Goal: Check status: Check status

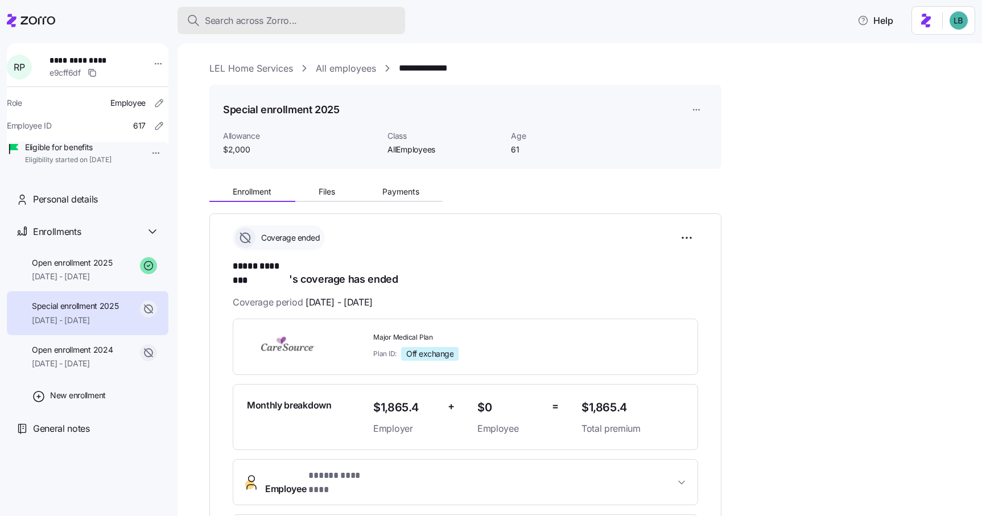
click at [241, 21] on span "Search across Zorro..." at bounding box center [251, 21] width 92 height 14
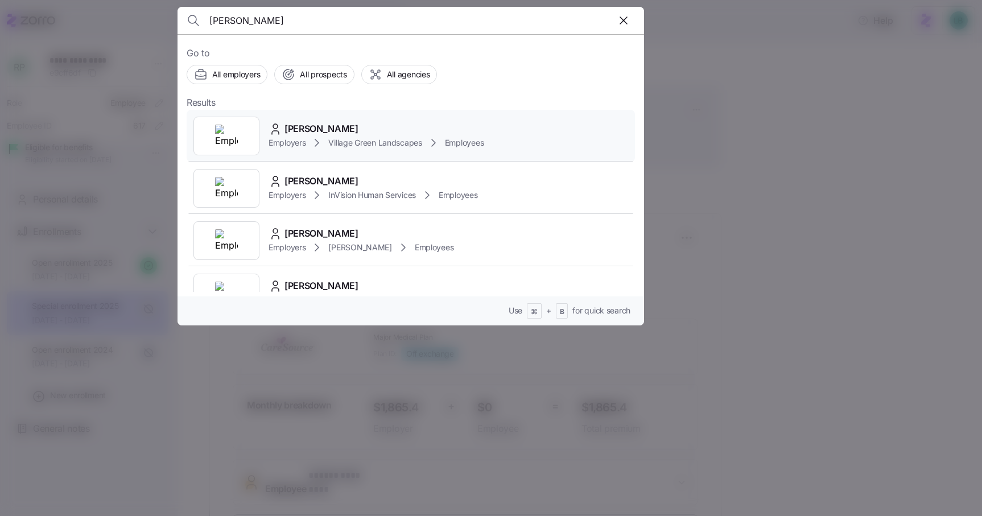
type input "ryan fay"
click at [319, 130] on span "Ryan Fahey" at bounding box center [322, 129] width 74 height 14
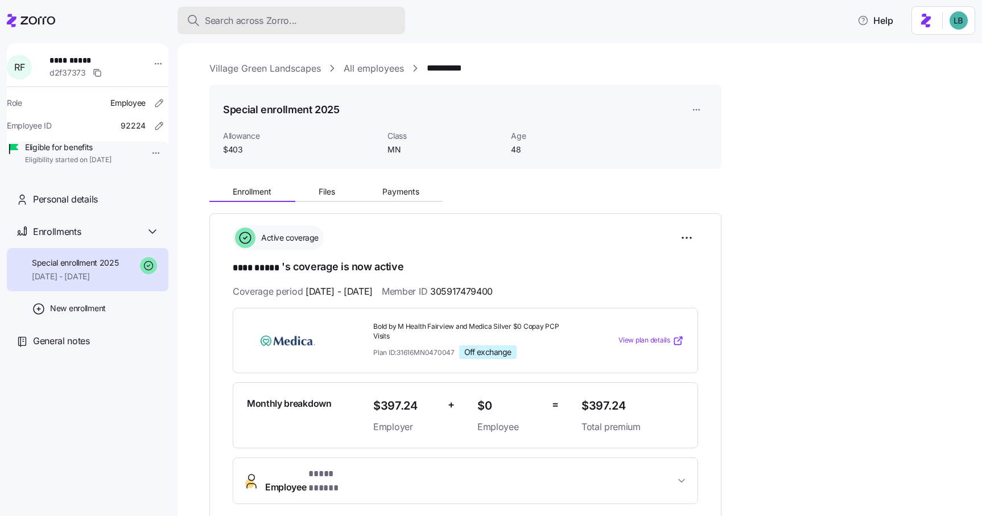
click at [229, 24] on span "Search across Zorro..." at bounding box center [251, 21] width 92 height 14
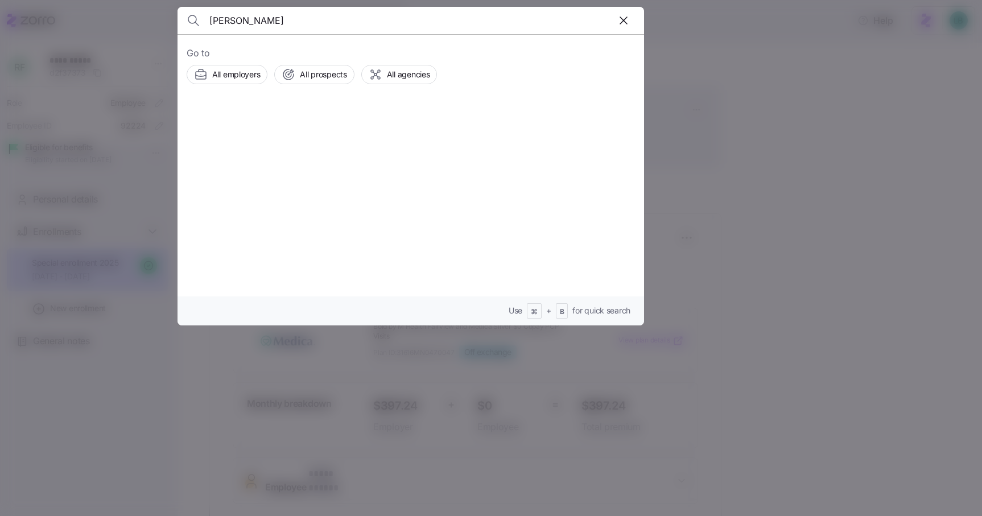
type input "Deanna Brown"
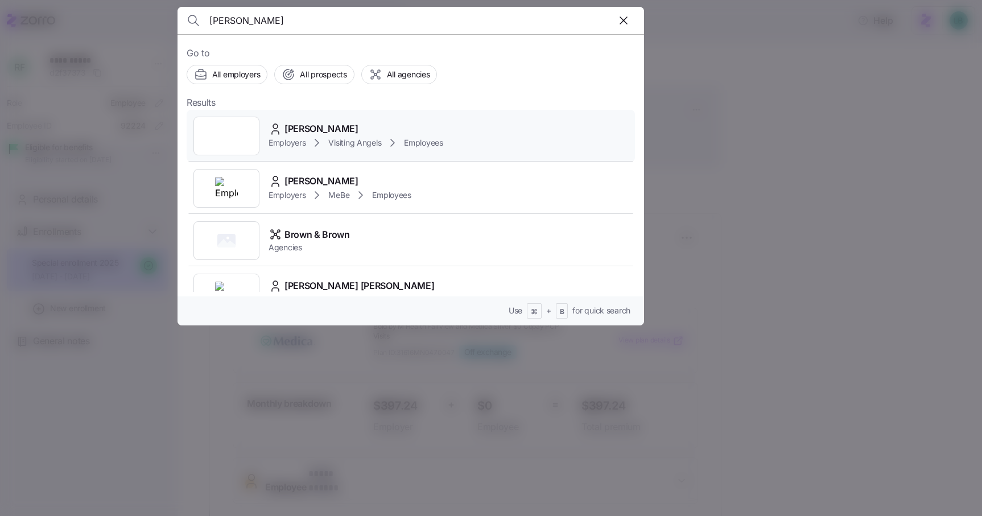
click at [319, 127] on span "Deanna Brown" at bounding box center [322, 129] width 74 height 14
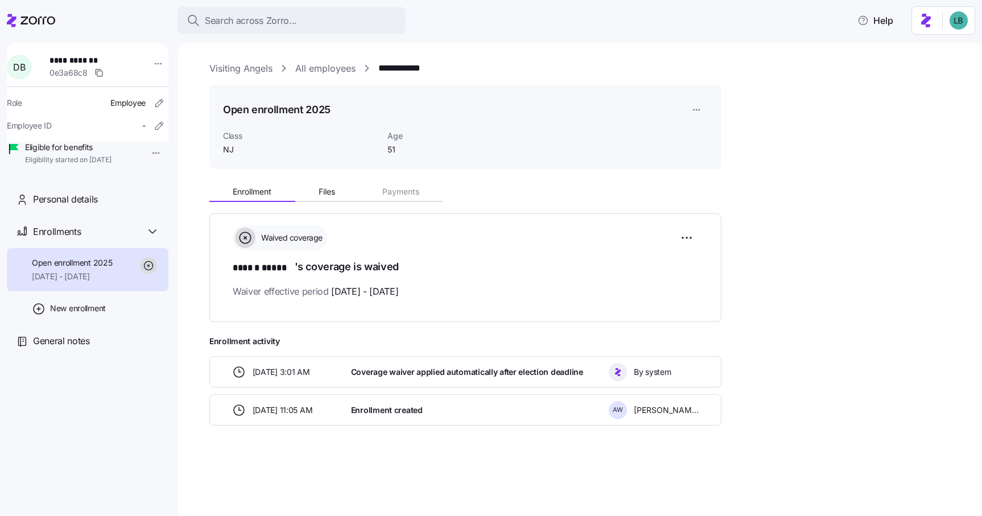
click at [230, 70] on link "Visiting Angels" at bounding box center [240, 68] width 63 height 14
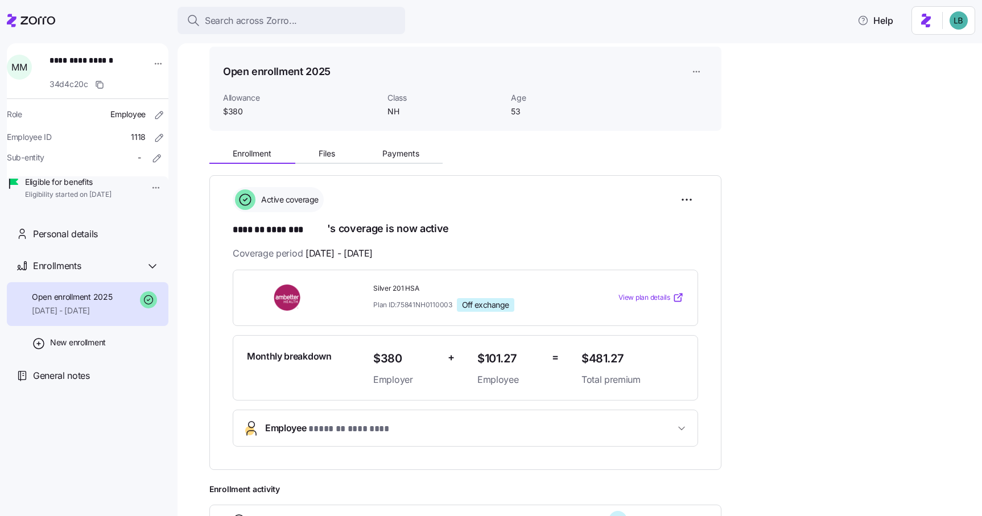
scroll to position [47, 0]
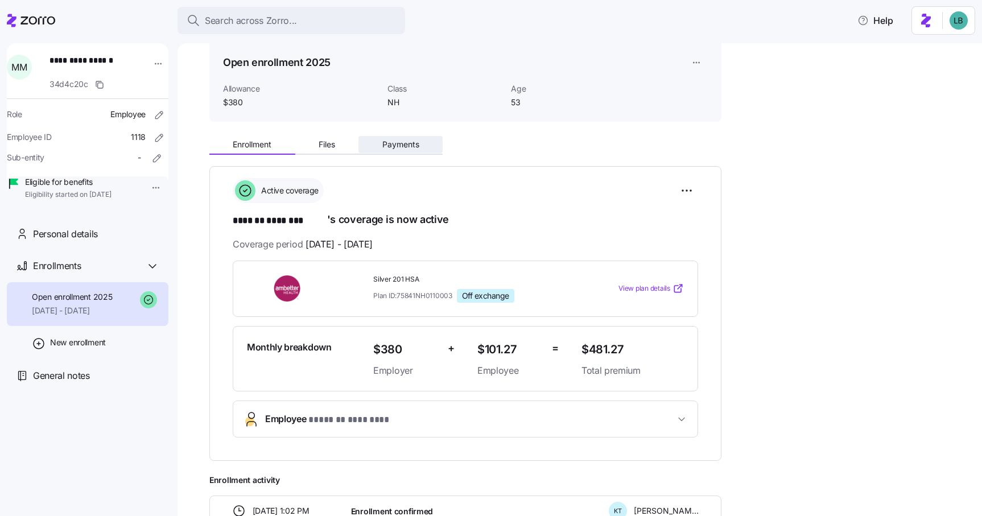
click at [387, 146] on span "Payments" at bounding box center [400, 145] width 37 height 8
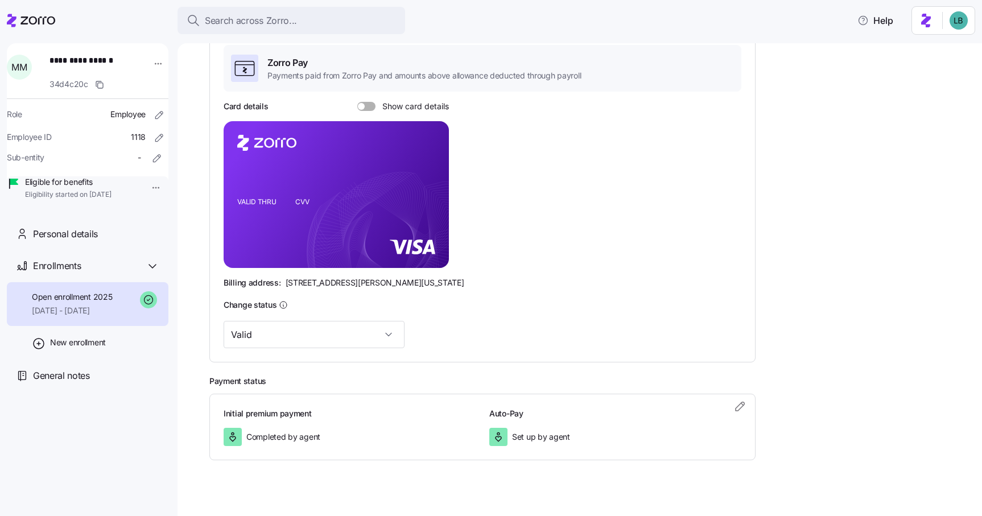
scroll to position [205, 0]
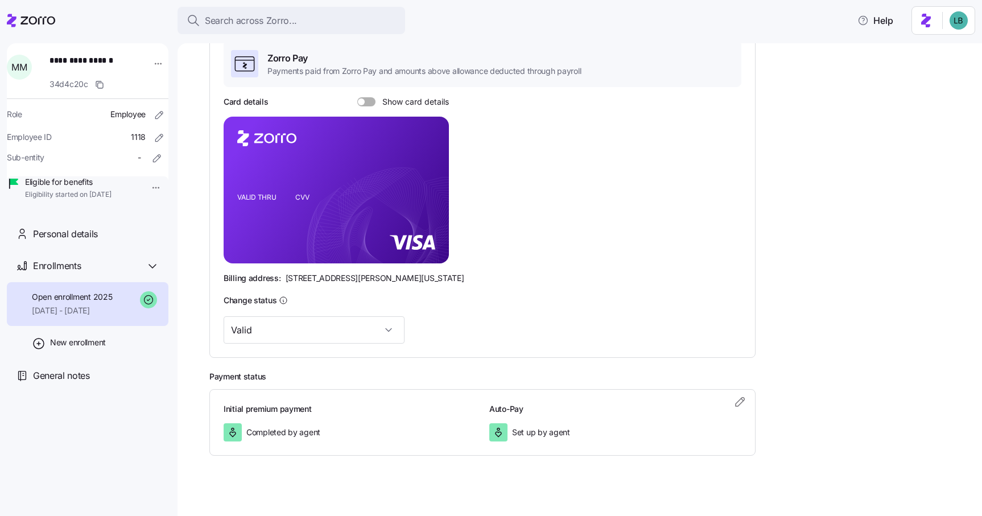
click at [558, 435] on span "Set up by agent" at bounding box center [541, 432] width 58 height 11
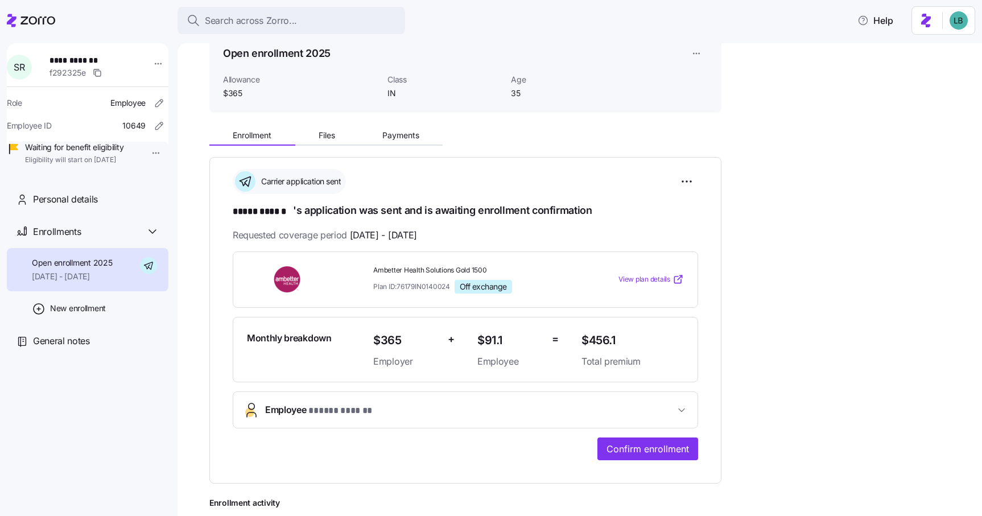
scroll to position [53, 0]
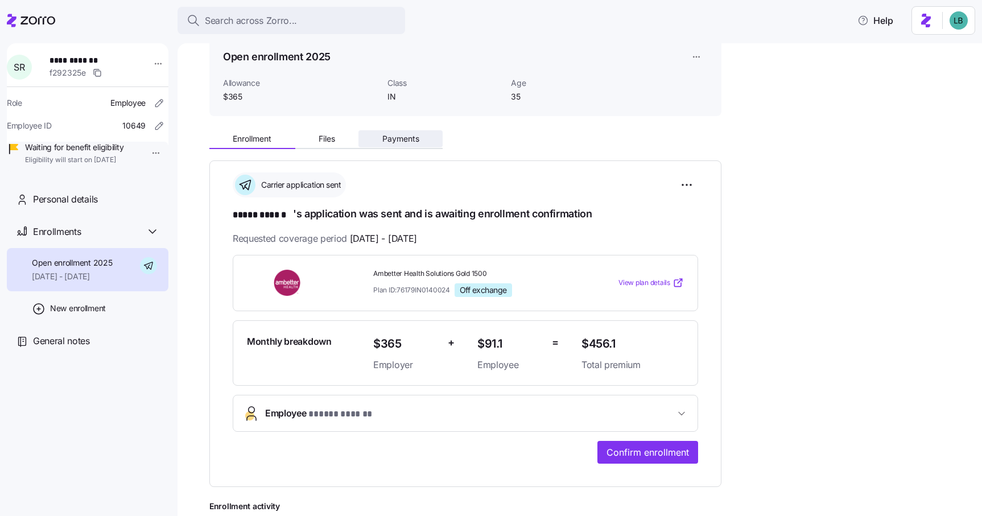
click at [409, 138] on span "Payments" at bounding box center [400, 139] width 37 height 8
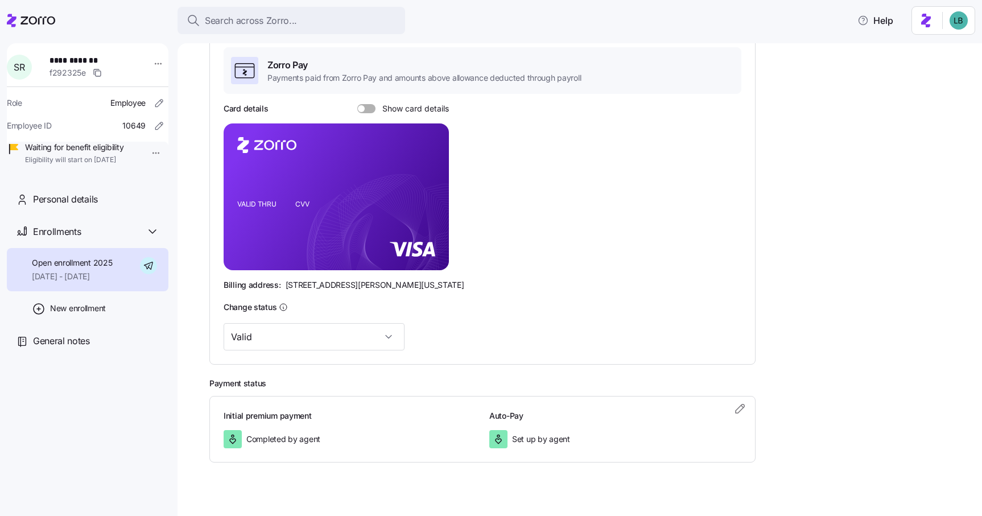
scroll to position [213, 0]
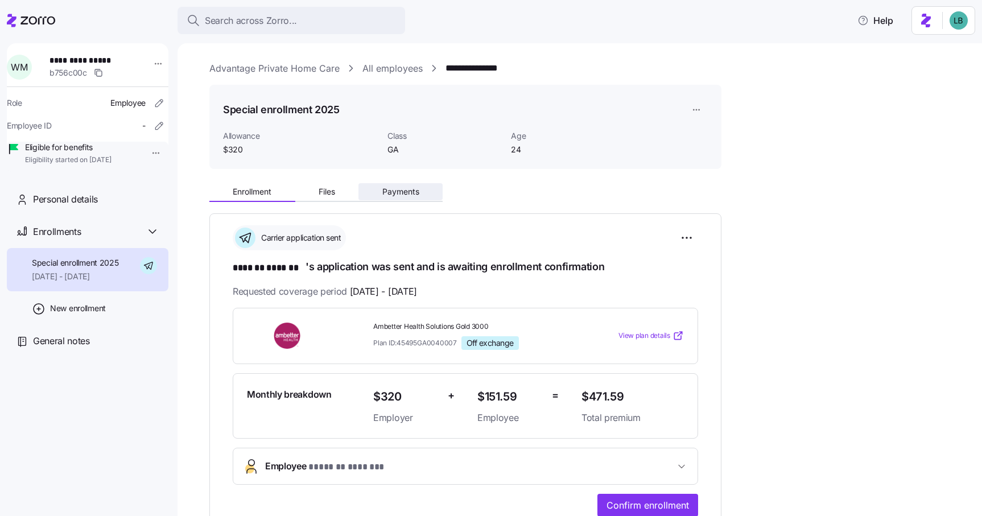
click at [395, 196] on span "Payments" at bounding box center [400, 192] width 37 height 8
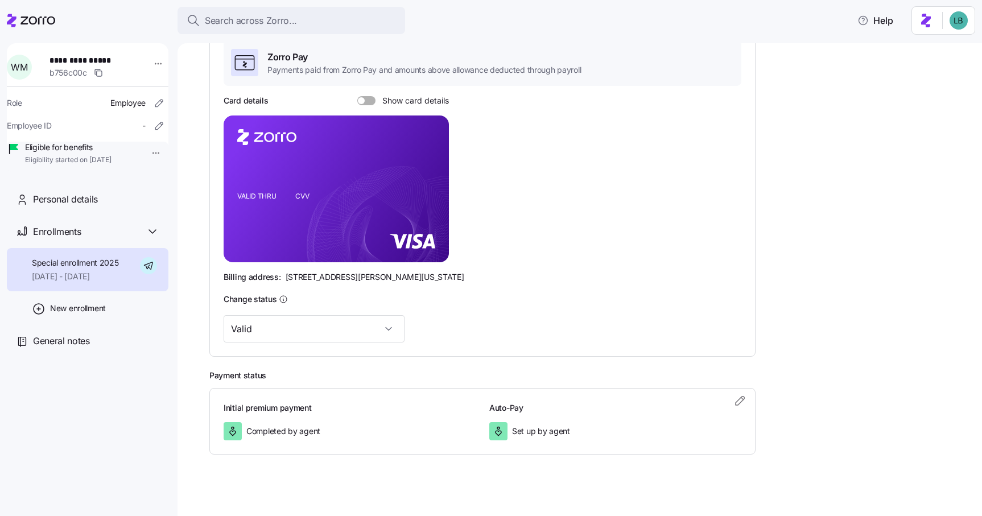
scroll to position [213, 0]
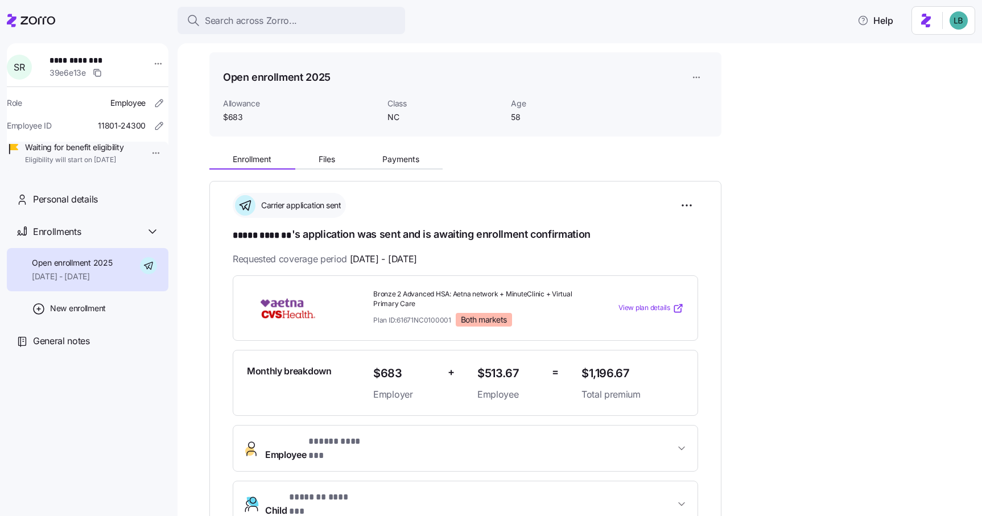
scroll to position [18, 0]
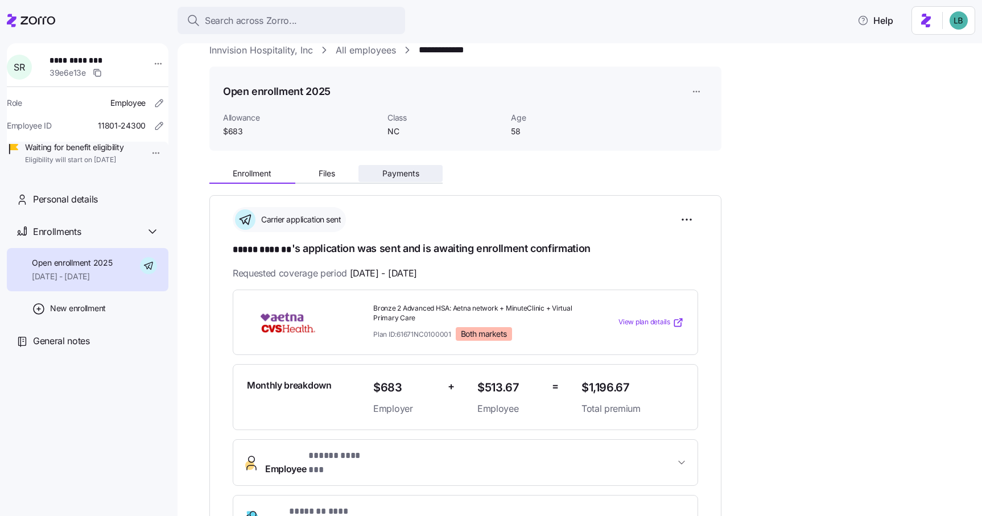
click at [404, 174] on span "Payments" at bounding box center [400, 174] width 37 height 8
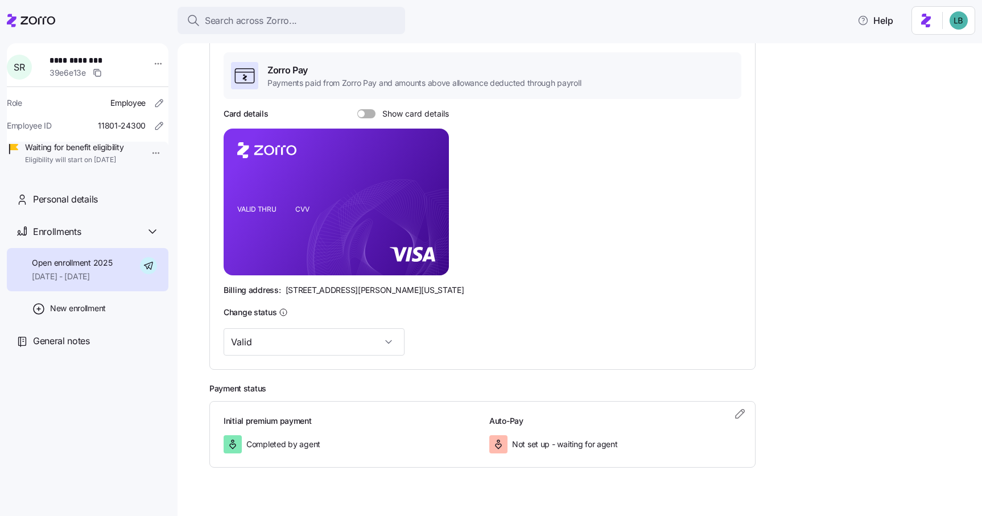
scroll to position [213, 0]
